Goal: Information Seeking & Learning: Learn about a topic

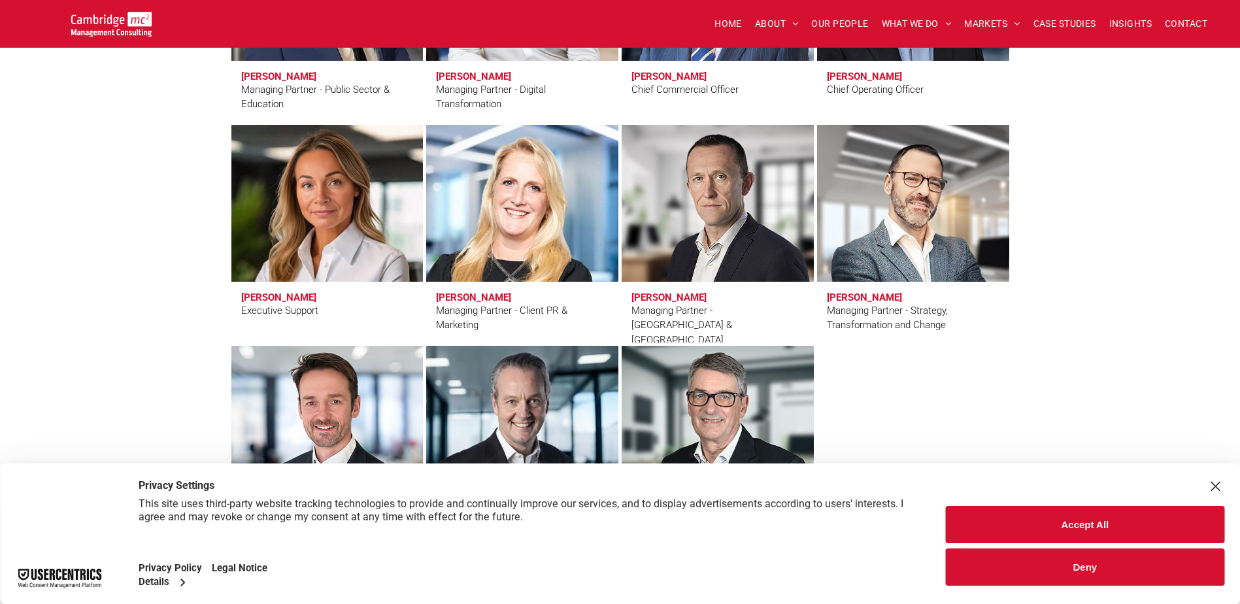
scroll to position [1177, 0]
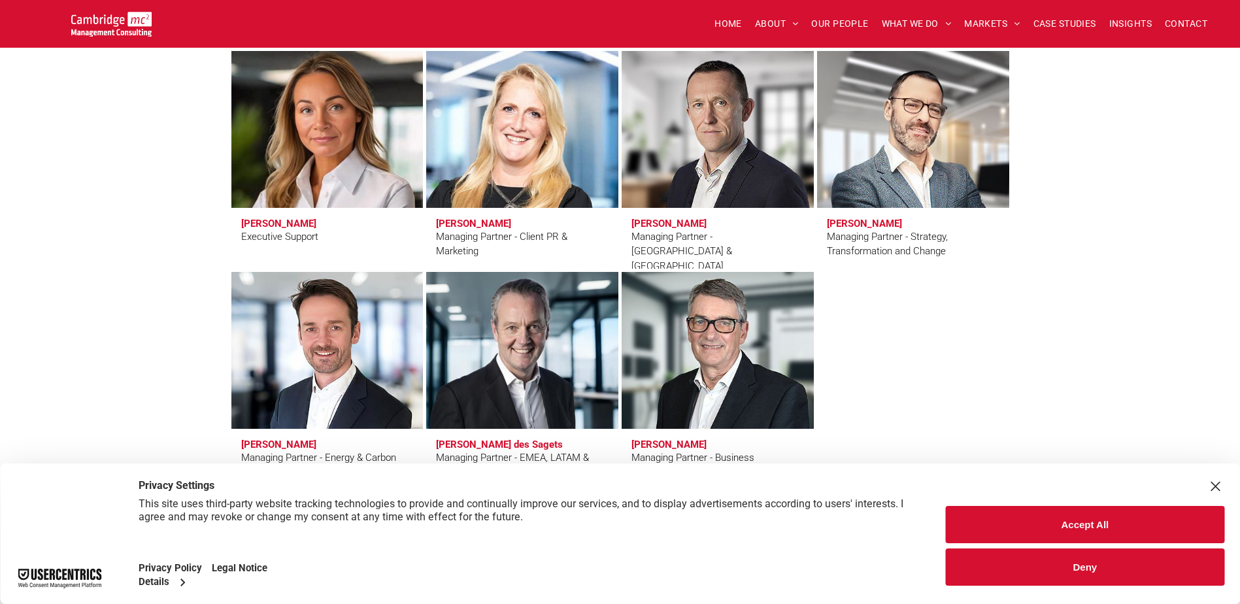
click at [349, 207] on link at bounding box center [327, 129] width 203 height 166
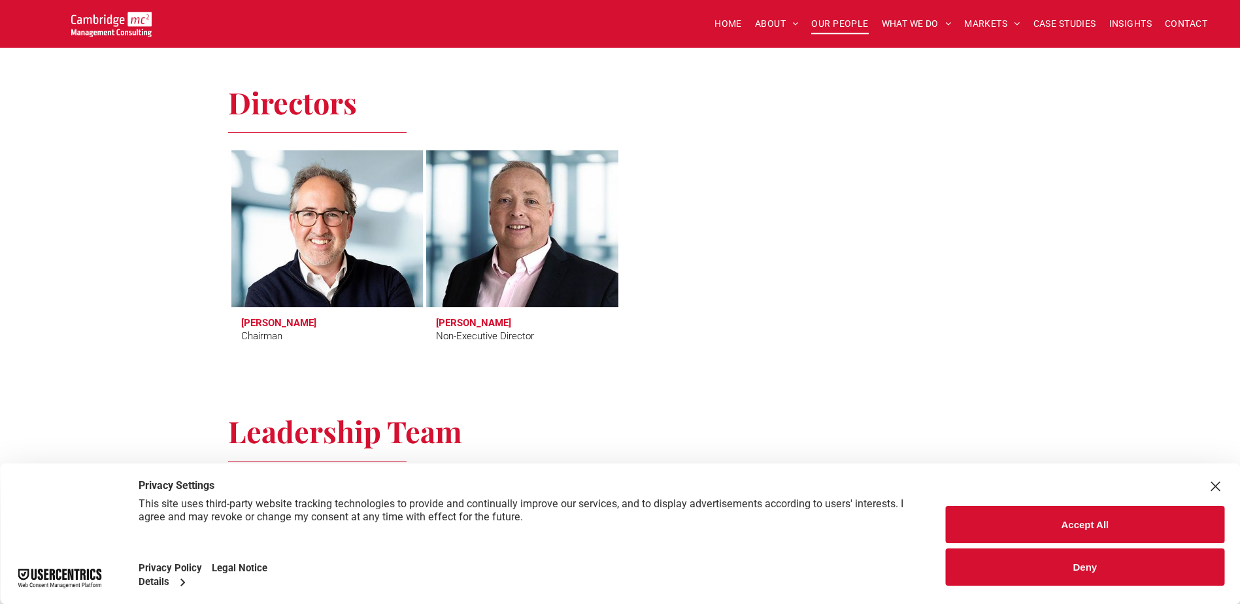
scroll to position [527, 0]
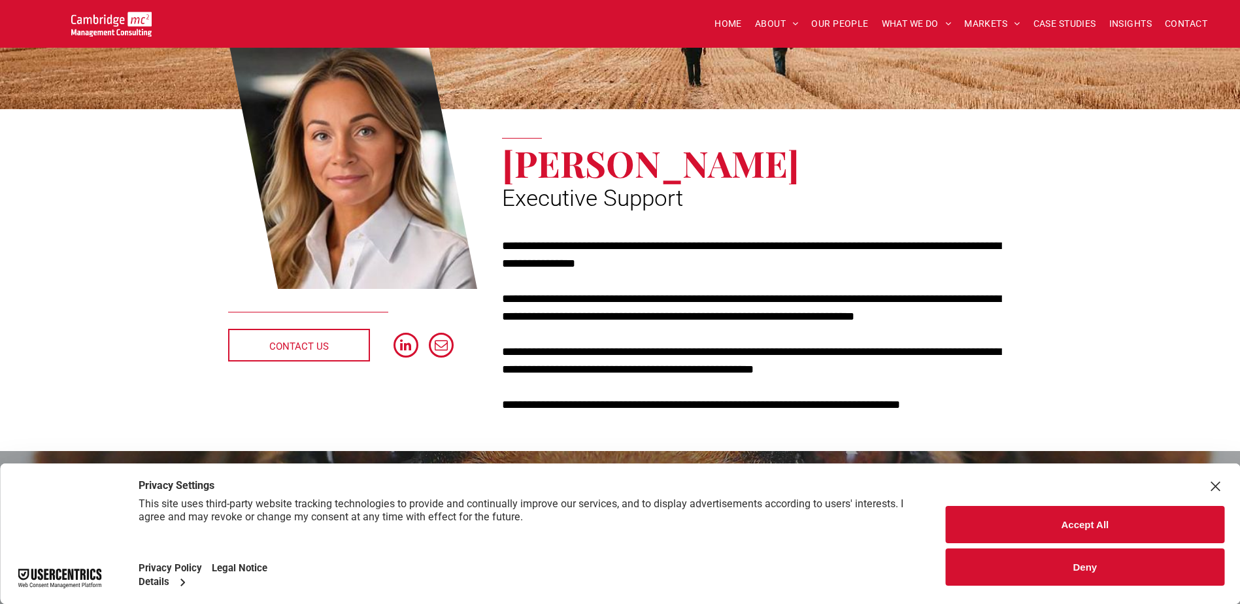
scroll to position [135, 0]
click at [998, 558] on button "Deny" at bounding box center [1085, 567] width 279 height 37
